Goal: Information Seeking & Learning: Check status

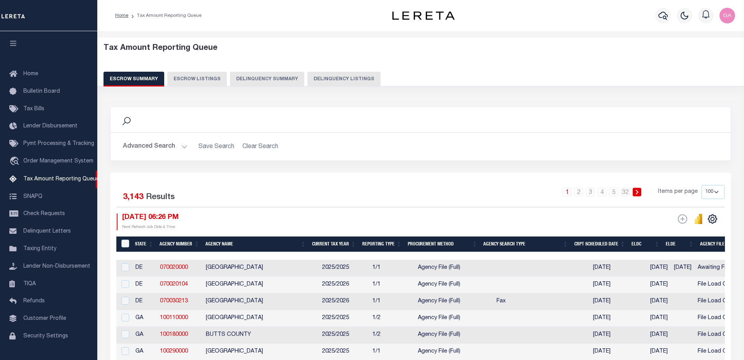
select select "100"
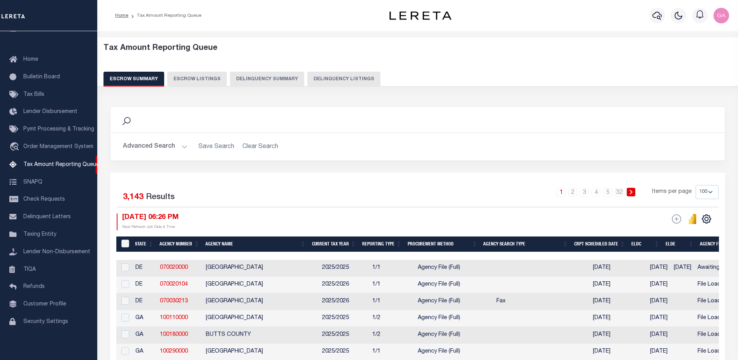
click at [183, 148] on button "Advanced Search" at bounding box center [155, 146] width 65 height 15
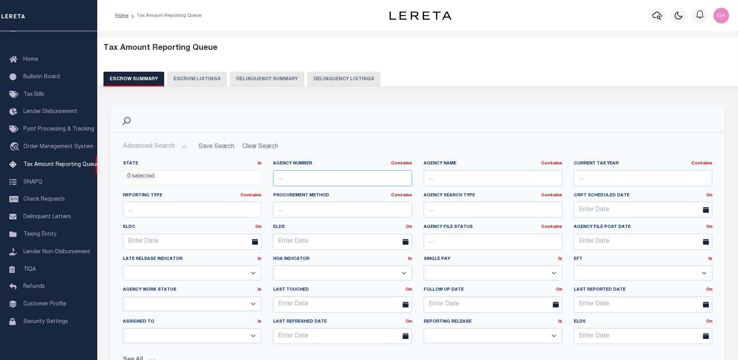
click at [310, 179] on input "text" at bounding box center [342, 178] width 139 height 16
type input "190170000"
click at [475, 130] on div "Search" at bounding box center [417, 120] width 614 height 26
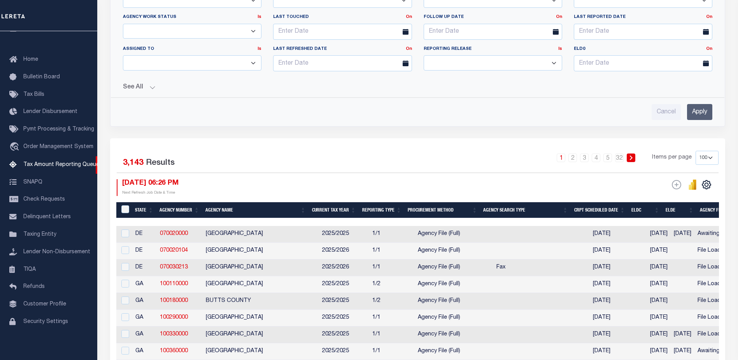
scroll to position [311, 0]
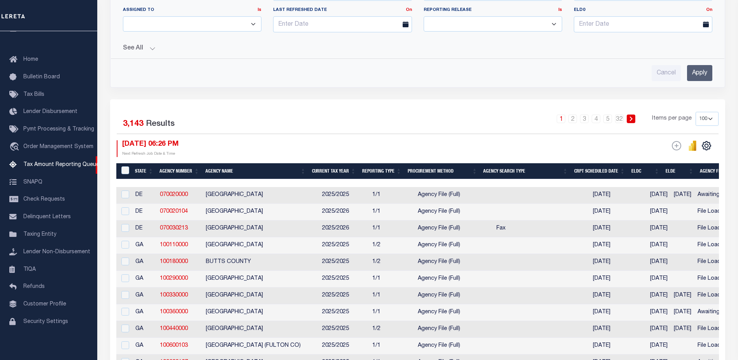
click at [698, 74] on input "Apply" at bounding box center [699, 73] width 25 height 16
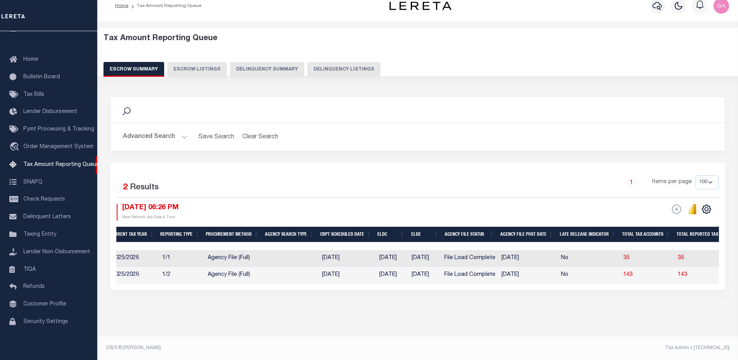
scroll to position [0, 256]
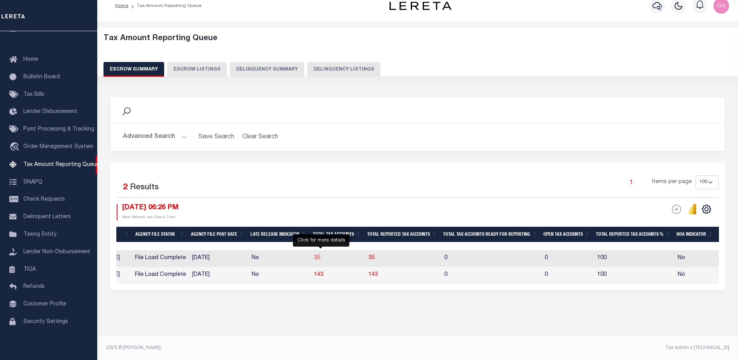
click at [320, 255] on span "35" at bounding box center [317, 257] width 6 height 5
select select "100"
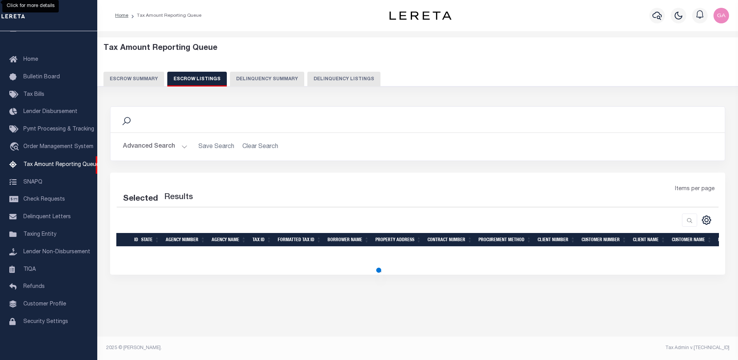
select select "100"
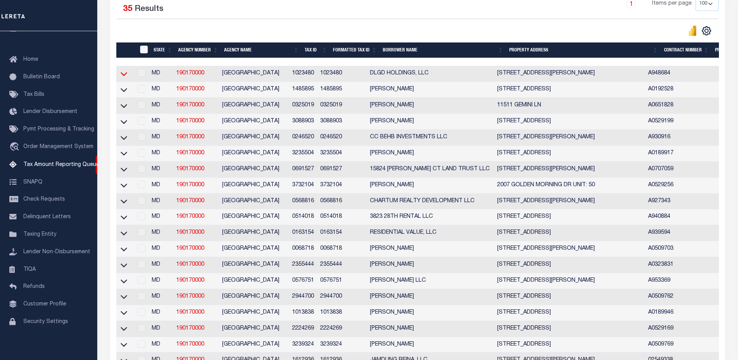
click at [121, 78] on icon at bounding box center [124, 74] width 7 height 8
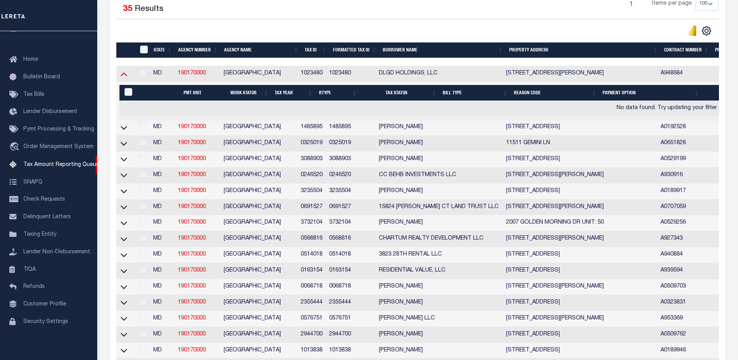
click at [122, 73] on icon at bounding box center [124, 74] width 7 height 8
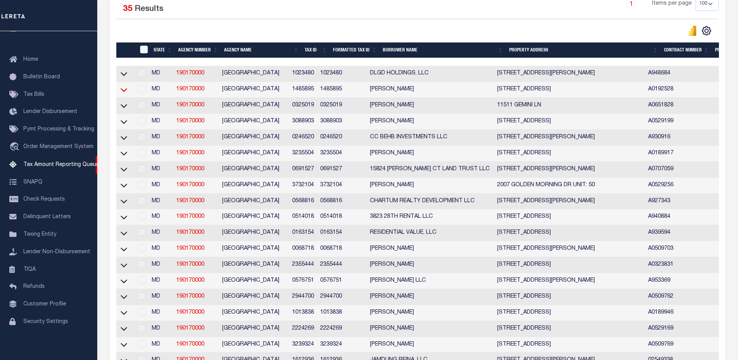
click at [122, 90] on icon at bounding box center [124, 90] width 7 height 8
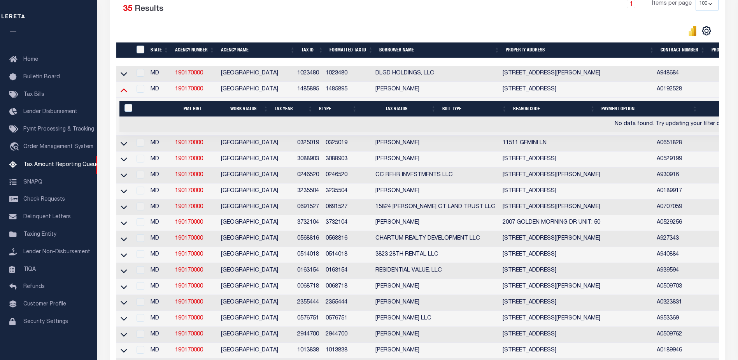
click at [122, 90] on icon at bounding box center [124, 90] width 7 height 8
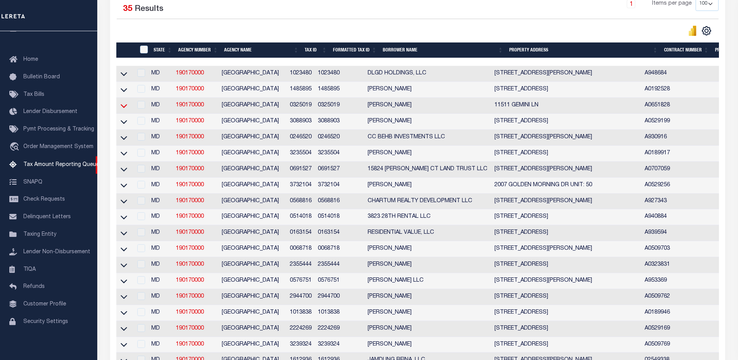
click at [124, 109] on icon at bounding box center [124, 106] width 7 height 8
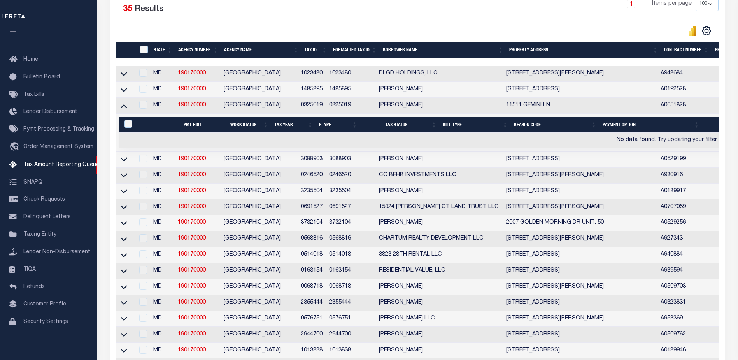
click at [124, 109] on icon at bounding box center [124, 106] width 7 height 8
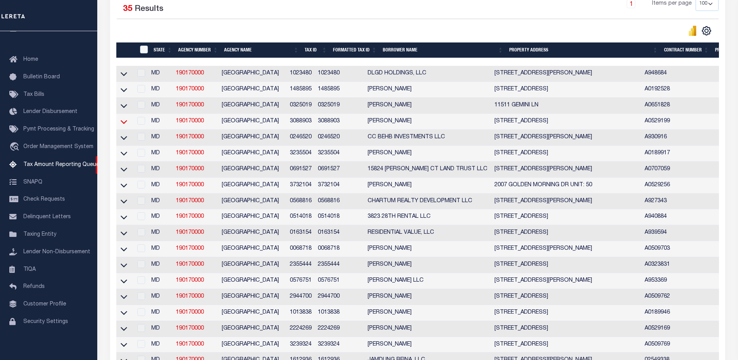
click at [125, 125] on icon at bounding box center [124, 122] width 7 height 8
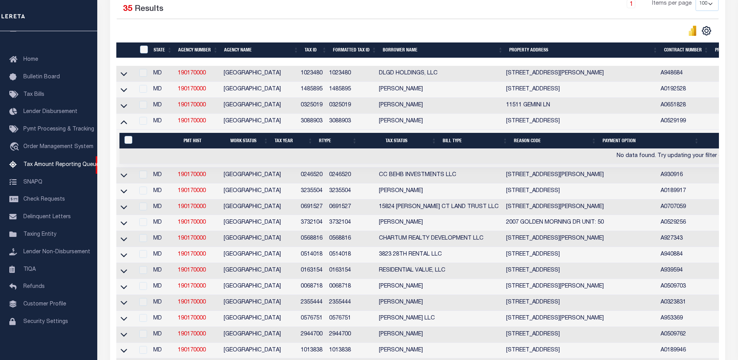
click at [125, 125] on icon at bounding box center [124, 122] width 7 height 8
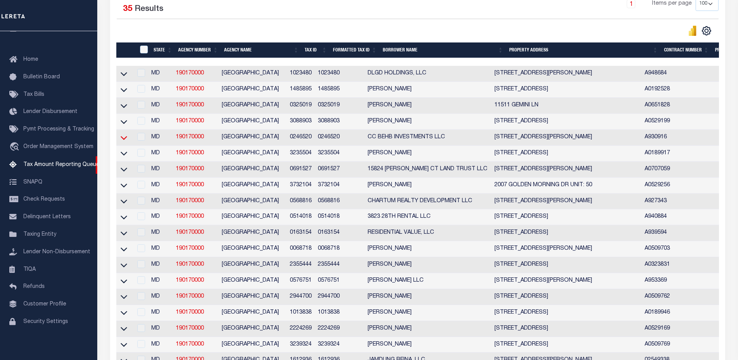
click at [122, 141] on icon at bounding box center [124, 137] width 7 height 8
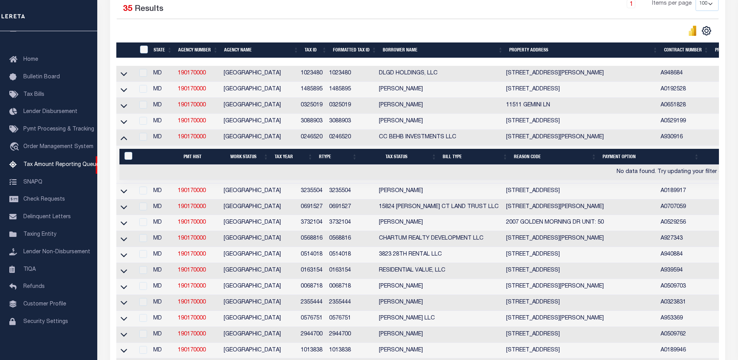
click at [122, 141] on icon at bounding box center [124, 137] width 7 height 8
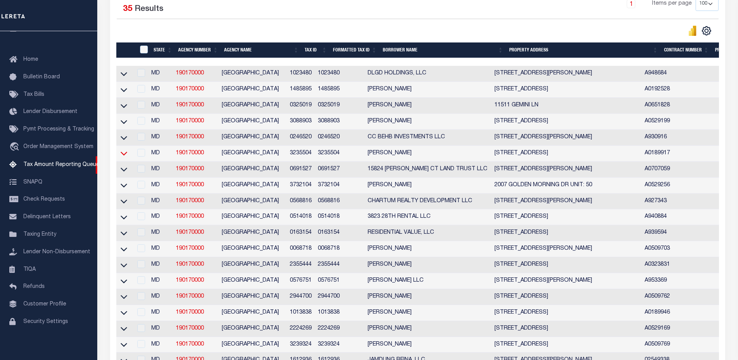
click at [124, 157] on icon at bounding box center [124, 153] width 7 height 8
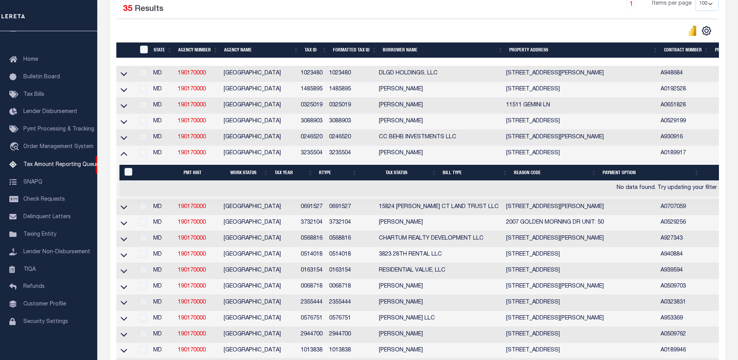
click at [124, 157] on icon at bounding box center [124, 153] width 7 height 8
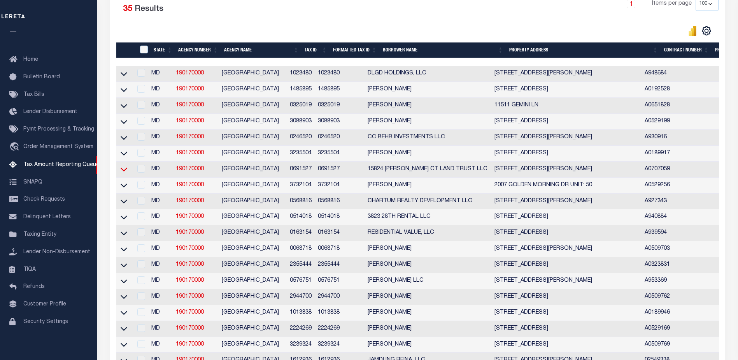
click at [125, 172] on icon at bounding box center [124, 169] width 7 height 8
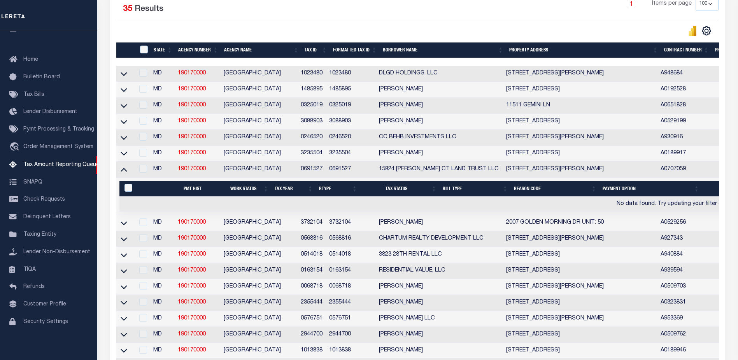
click at [125, 172] on icon at bounding box center [124, 169] width 7 height 8
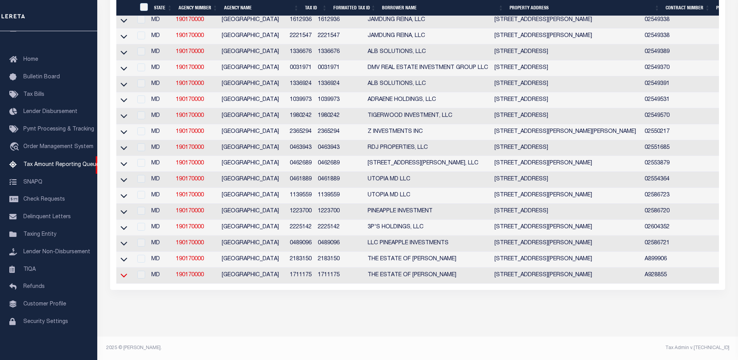
click at [125, 274] on icon at bounding box center [124, 276] width 7 height 4
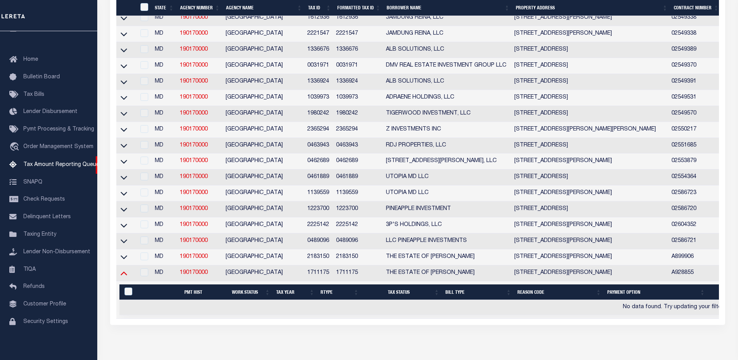
click at [124, 277] on icon at bounding box center [124, 272] width 7 height 8
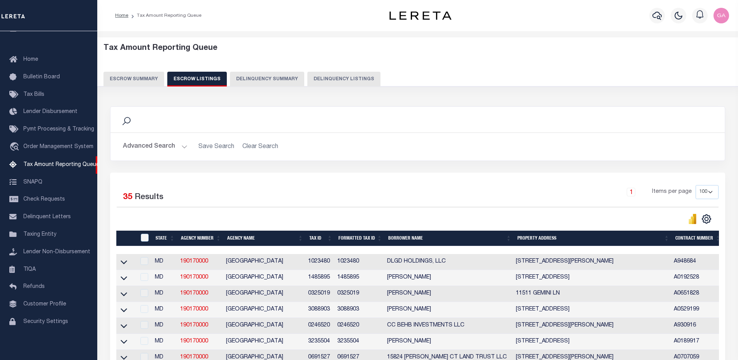
click at [142, 79] on button "Escrow Summary" at bounding box center [133, 79] width 61 height 15
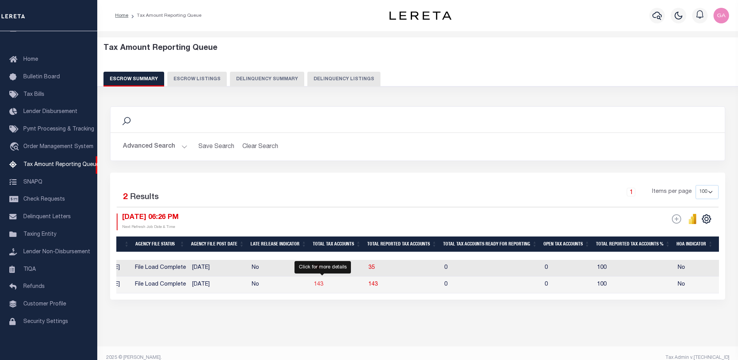
click at [323, 286] on span "143" at bounding box center [318, 283] width 9 height 5
select select "100"
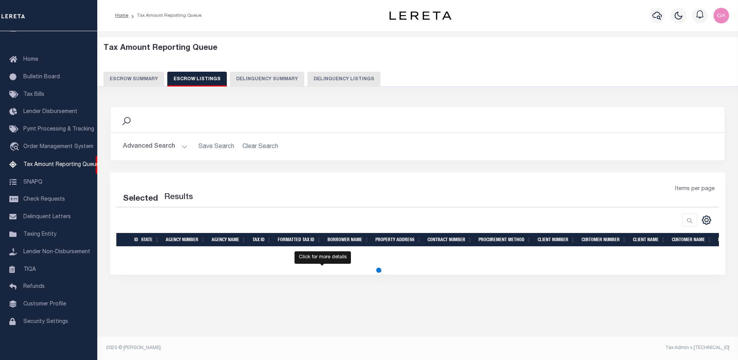
select select "100"
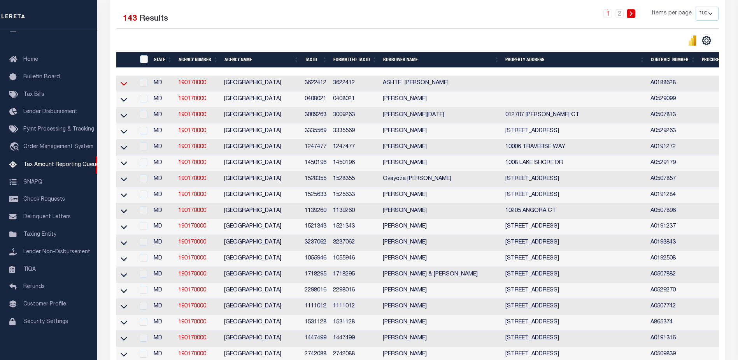
click at [124, 86] on icon at bounding box center [124, 84] width 7 height 4
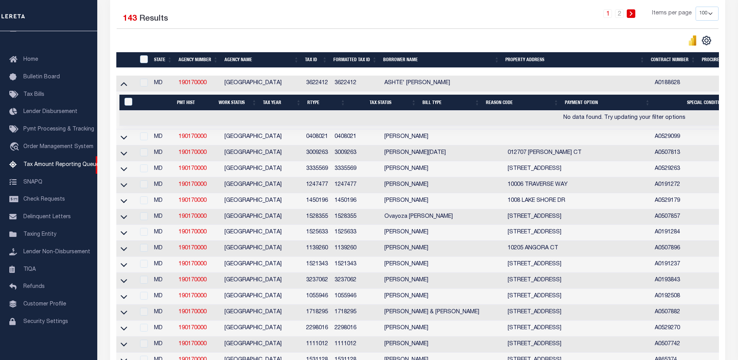
click at [124, 87] on icon at bounding box center [124, 83] width 7 height 8
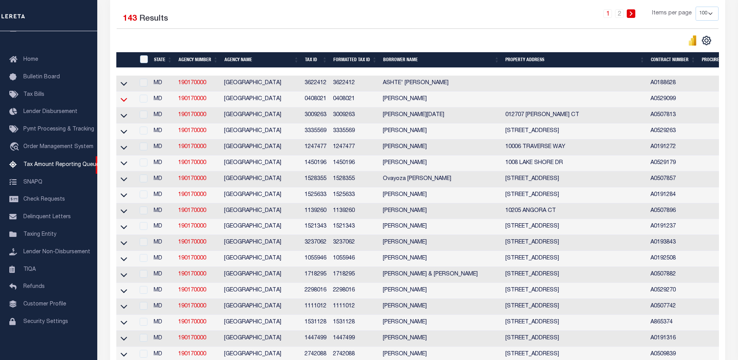
click at [124, 102] on icon at bounding box center [124, 100] width 7 height 4
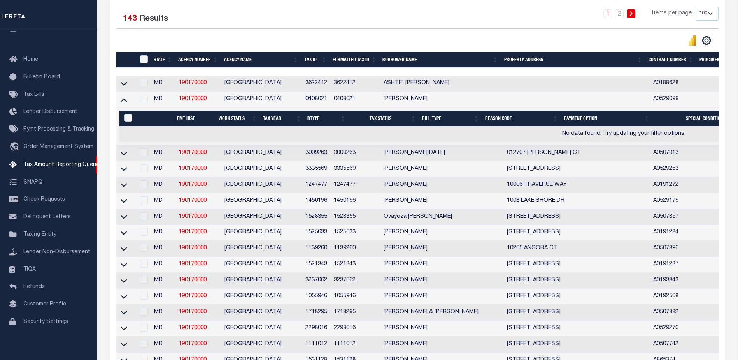
click at [124, 103] on icon at bounding box center [124, 99] width 7 height 8
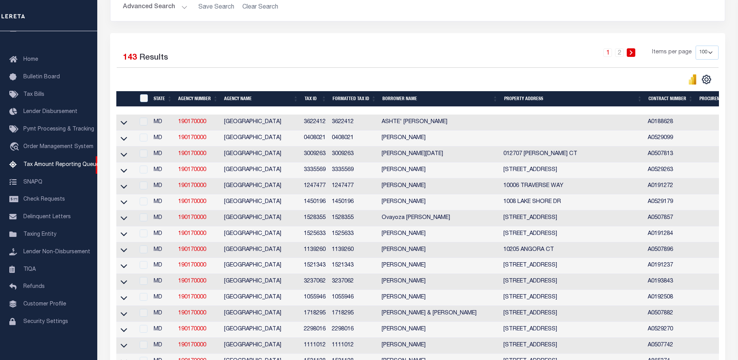
scroll to position [0, 0]
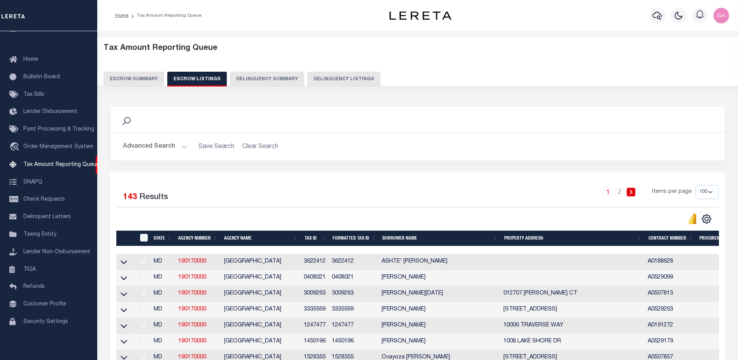
click at [137, 75] on button "Escrow Summary" at bounding box center [133, 79] width 61 height 15
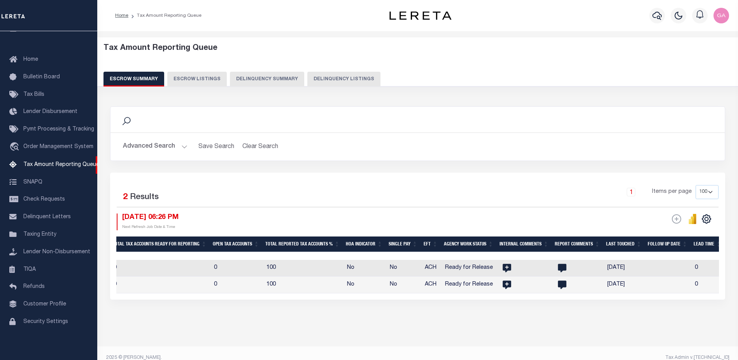
scroll to position [0, 835]
